Goal: Use online tool/utility: Utilize a website feature to perform a specific function

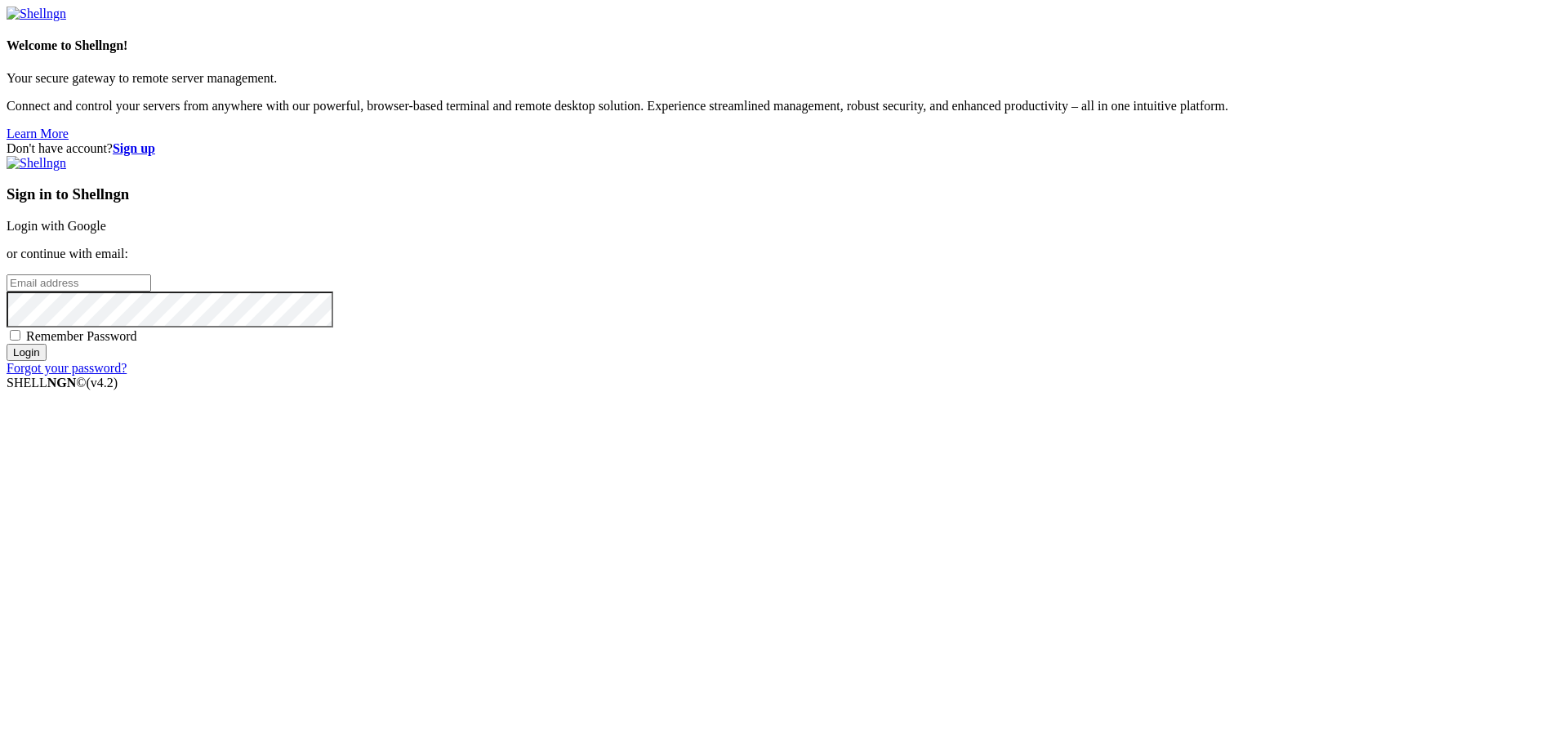
click at [107, 233] on link "Login with Google" at bounding box center [57, 226] width 100 height 14
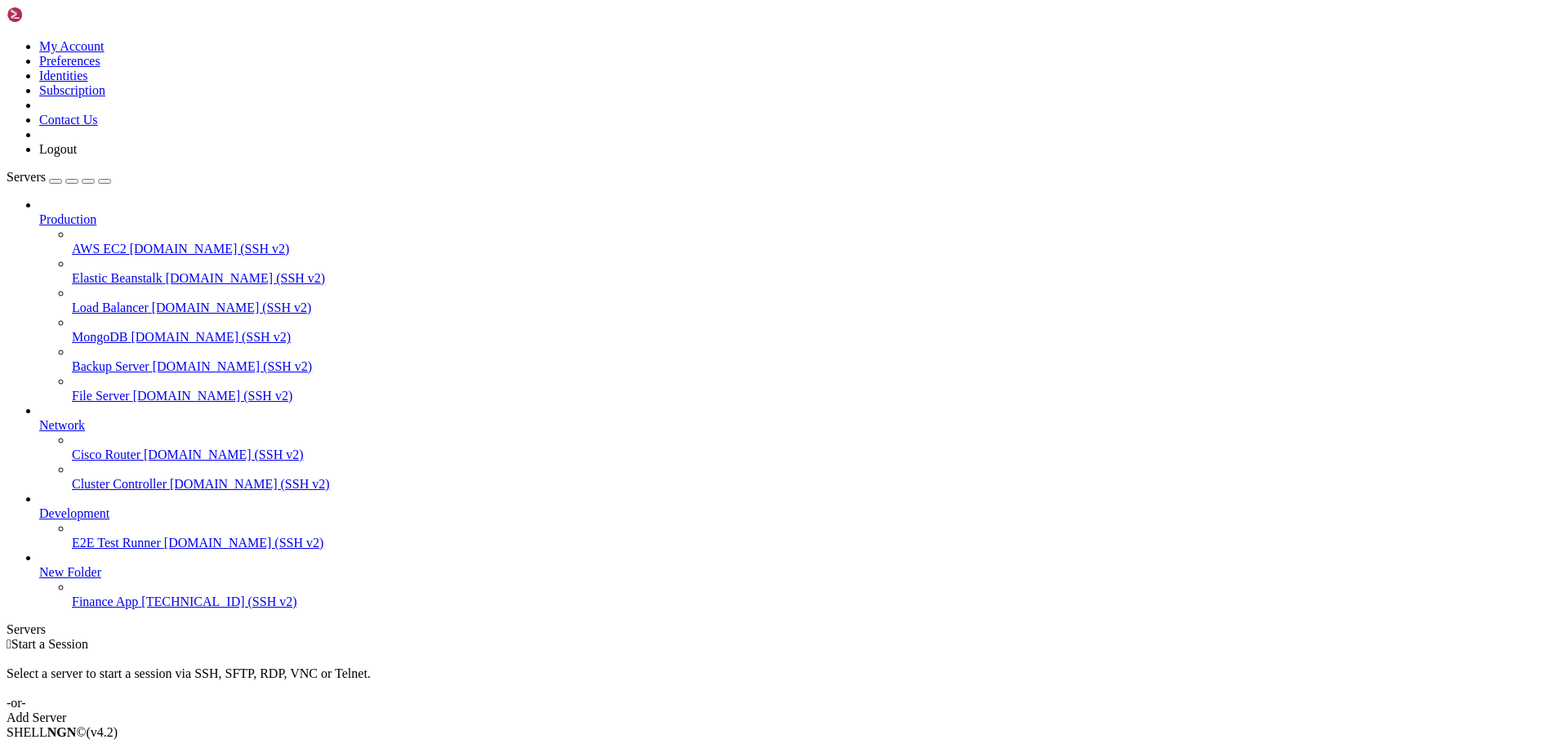
click at [141, 608] on span "[TECHNICAL_ID] (SSH v2)" at bounding box center [218, 601] width 156 height 14
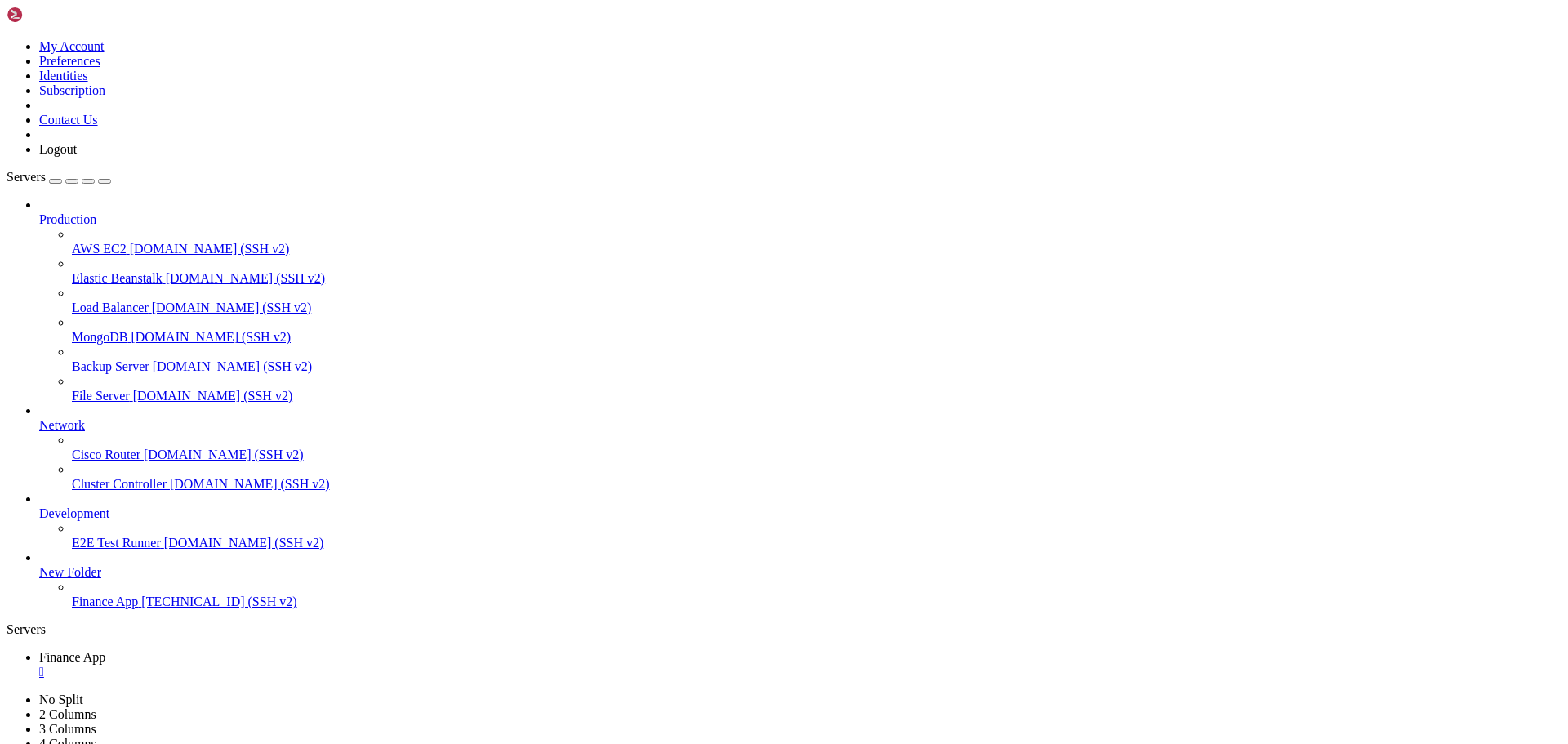
scroll to position [56, 0]
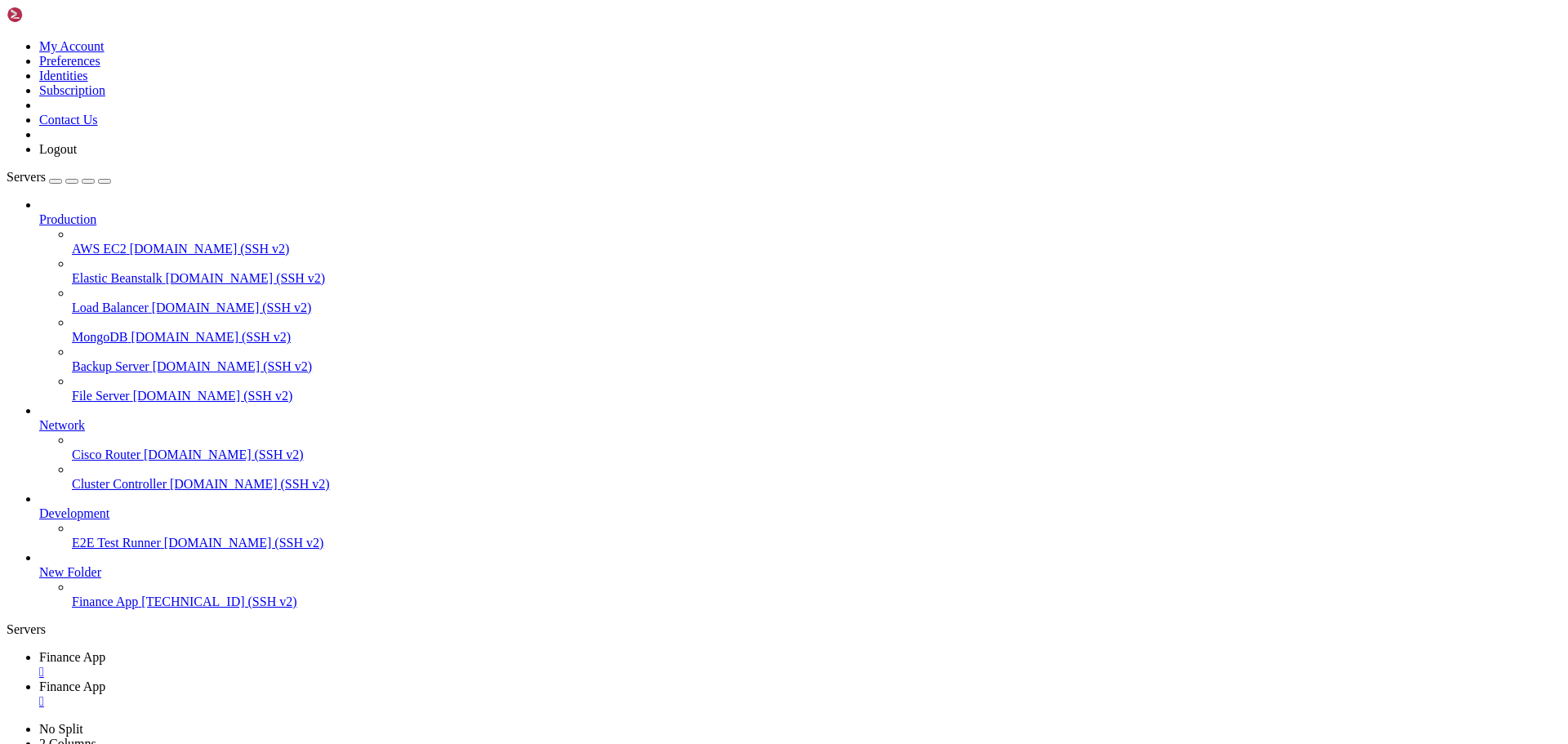
type input "/home/ubuntu/financeapp"
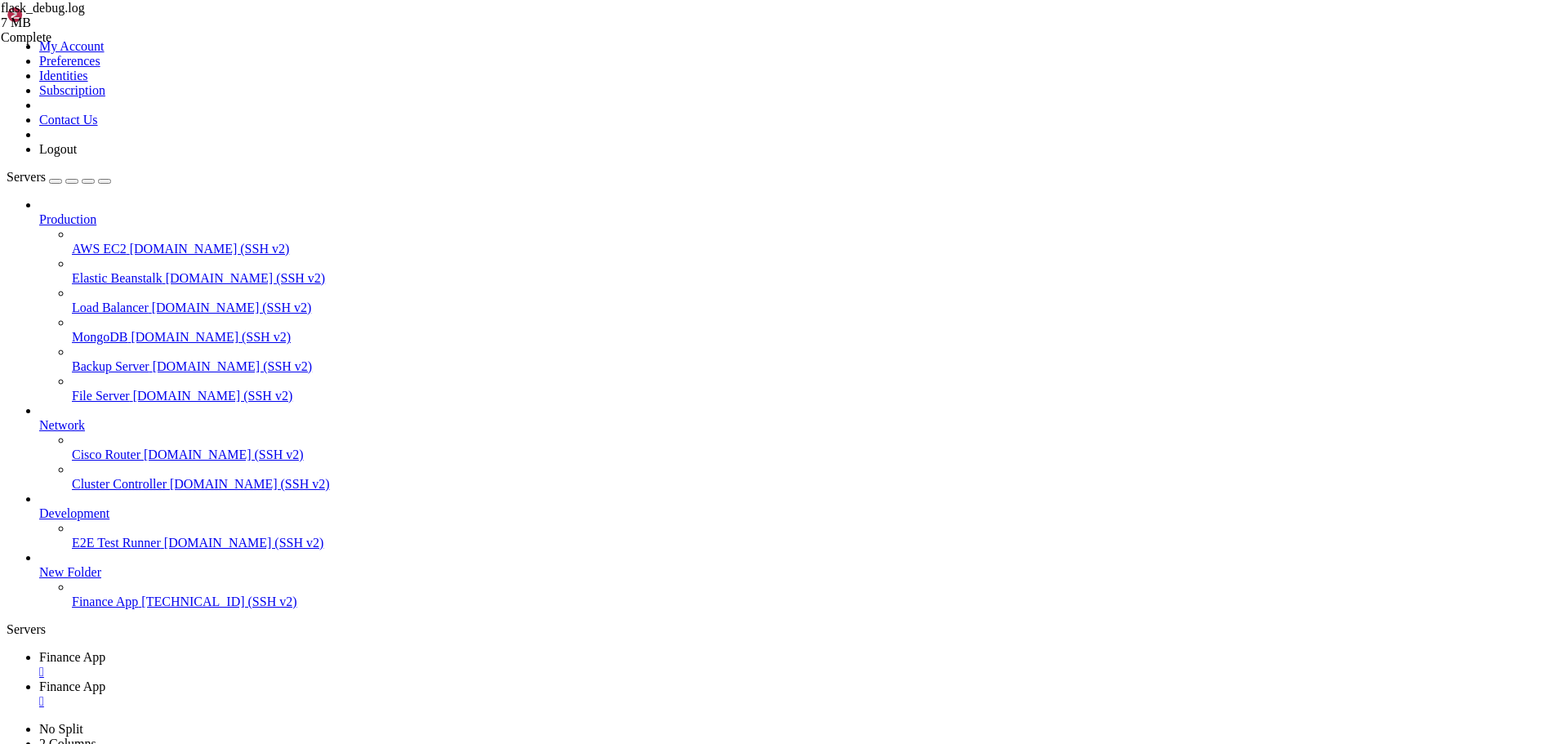
click at [106, 650] on span "Finance App" at bounding box center [72, 657] width 66 height 14
